Goal: Task Accomplishment & Management: Manage account settings

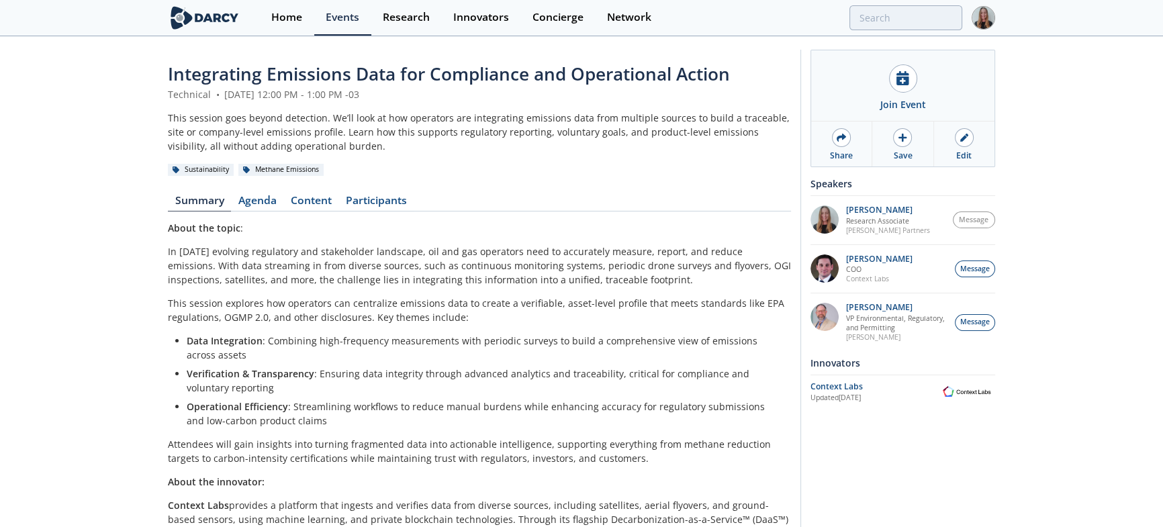
click at [982, 22] on img at bounding box center [982, 17] width 23 height 23
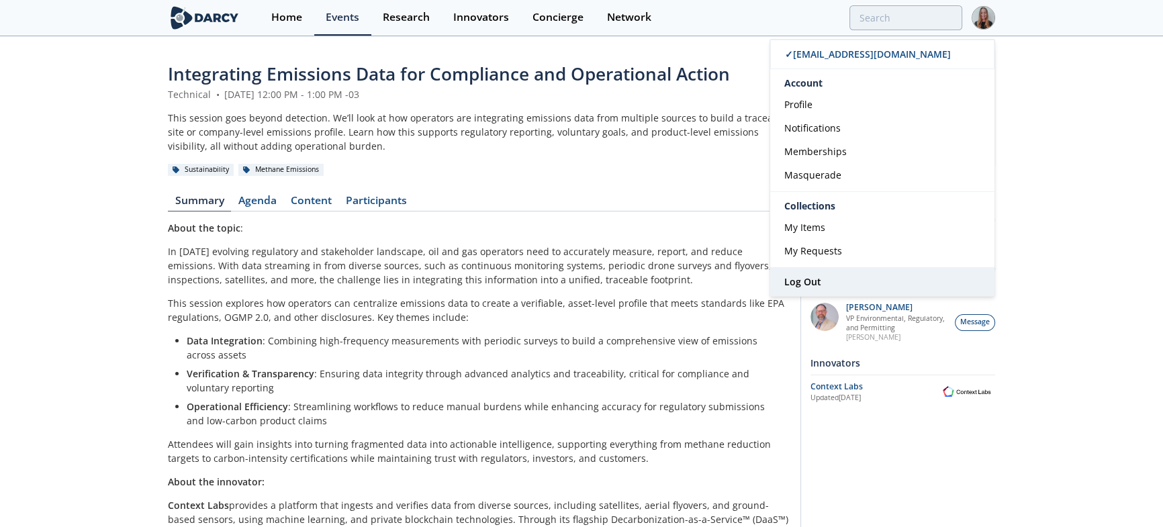
click at [825, 280] on link "Log Out" at bounding box center [882, 282] width 224 height 28
